Goal: Information Seeking & Learning: Understand process/instructions

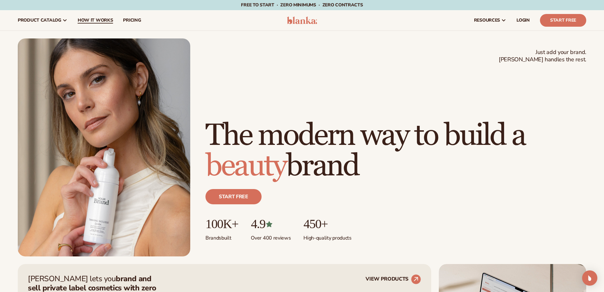
click at [88, 21] on span "How It Works" at bounding box center [96, 20] width 36 height 5
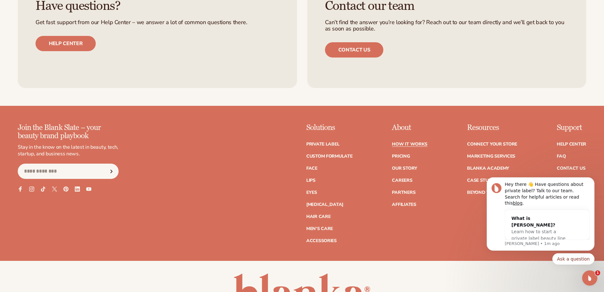
scroll to position [1808, 0]
